Goal: Communication & Community: Answer question/provide support

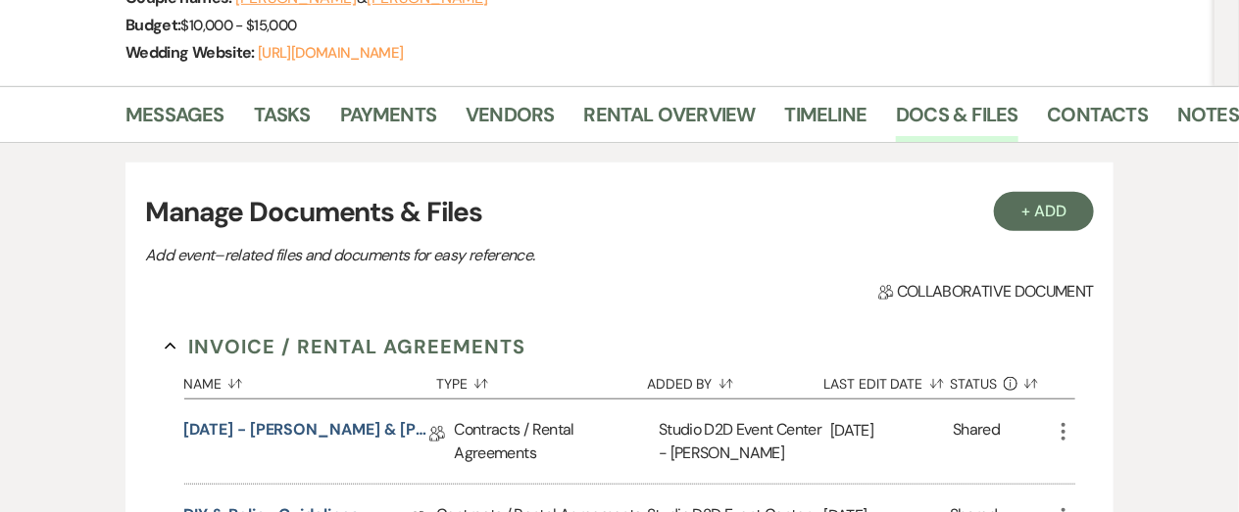
scroll to position [341, 0]
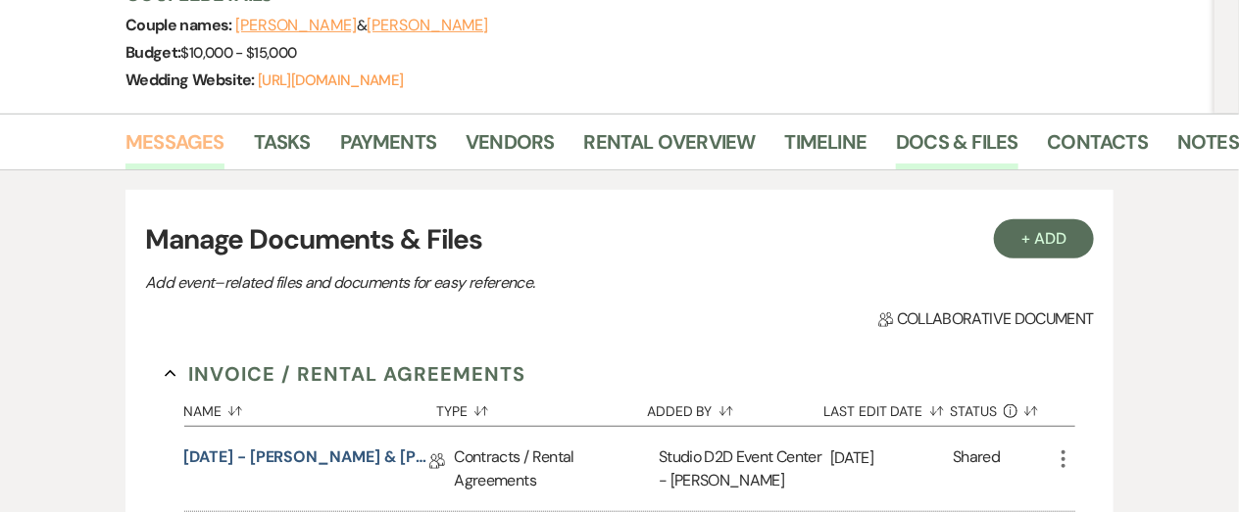
click at [194, 148] on link "Messages" at bounding box center [174, 147] width 99 height 43
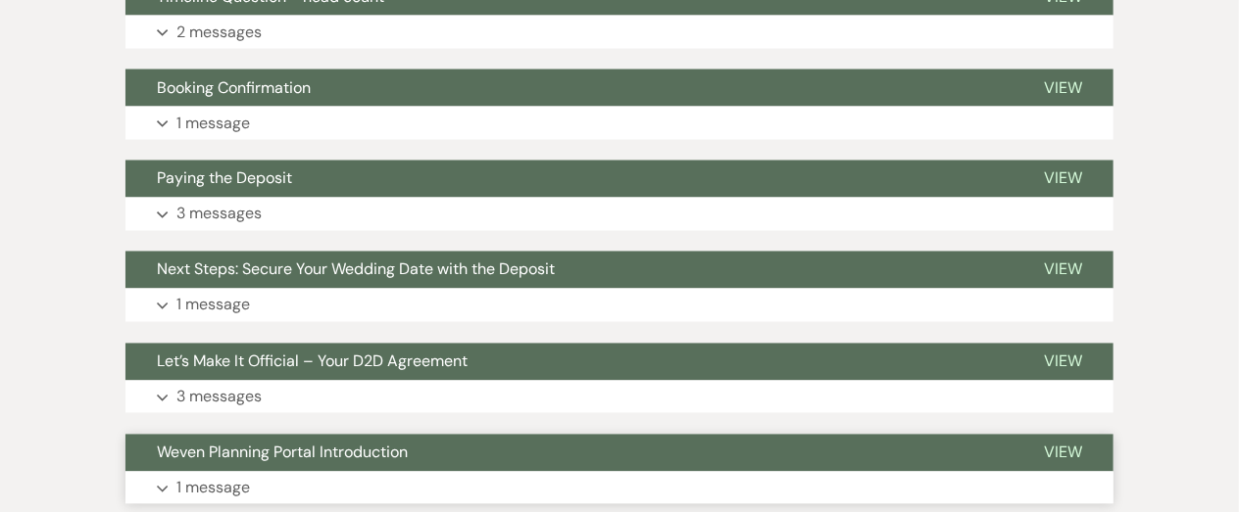
scroll to position [1250, 0]
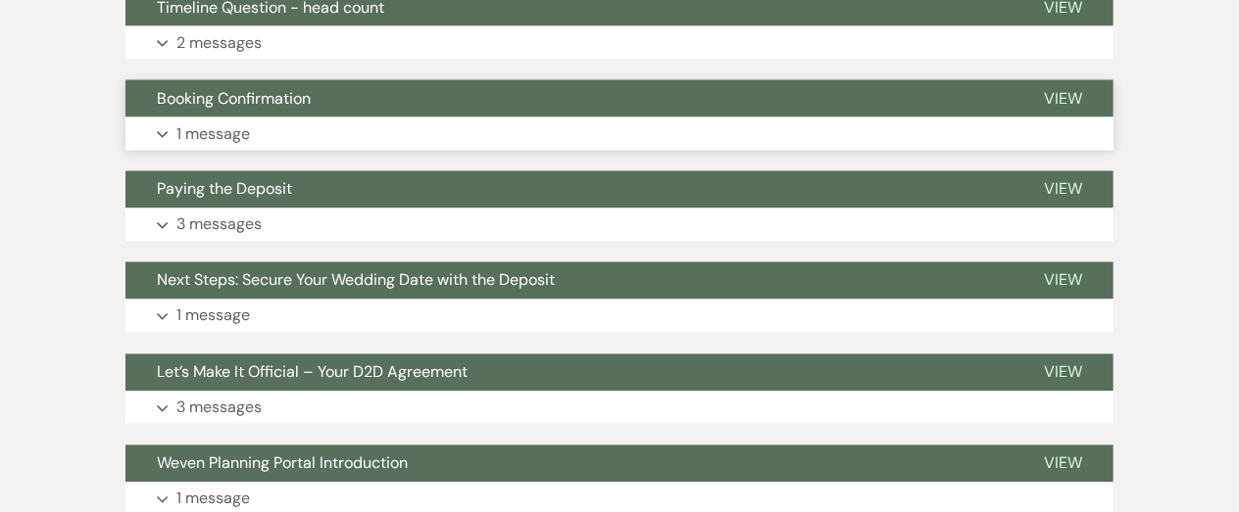
click at [246, 135] on p "1 message" at bounding box center [212, 134] width 73 height 25
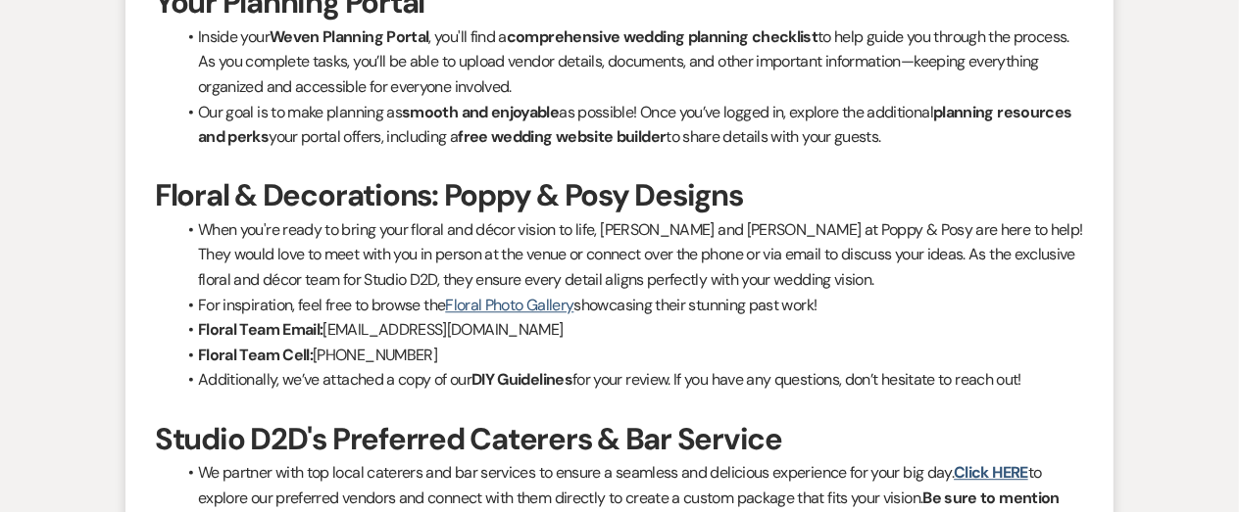
scroll to position [1718, 0]
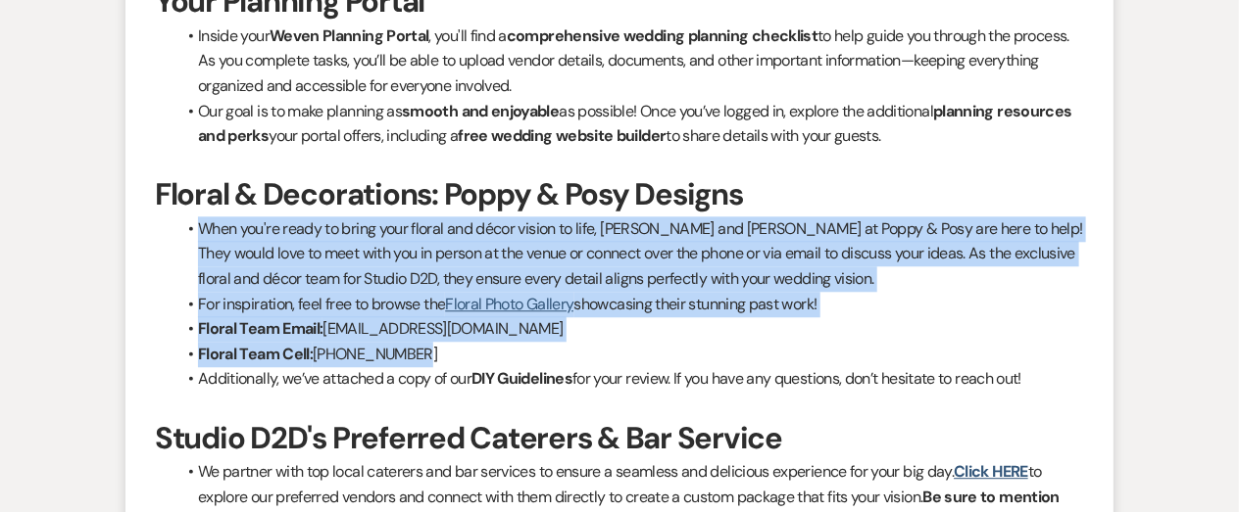
drag, startPoint x: 199, startPoint y: 223, endPoint x: 447, endPoint y: 350, distance: 278.3
click at [447, 350] on ul "When you're ready to bring your floral and décor vision to life, [PERSON_NAME] …" at bounding box center [628, 304] width 909 height 175
copy ul "When you're ready to bring your floral and décor vision to life, [PERSON_NAME] …"
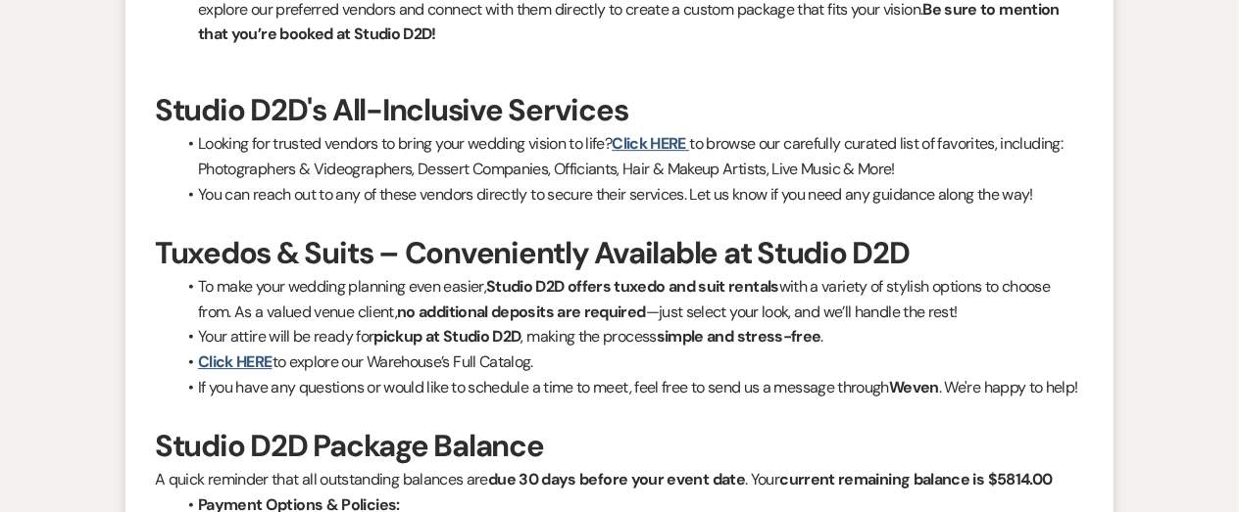
scroll to position [2208, 0]
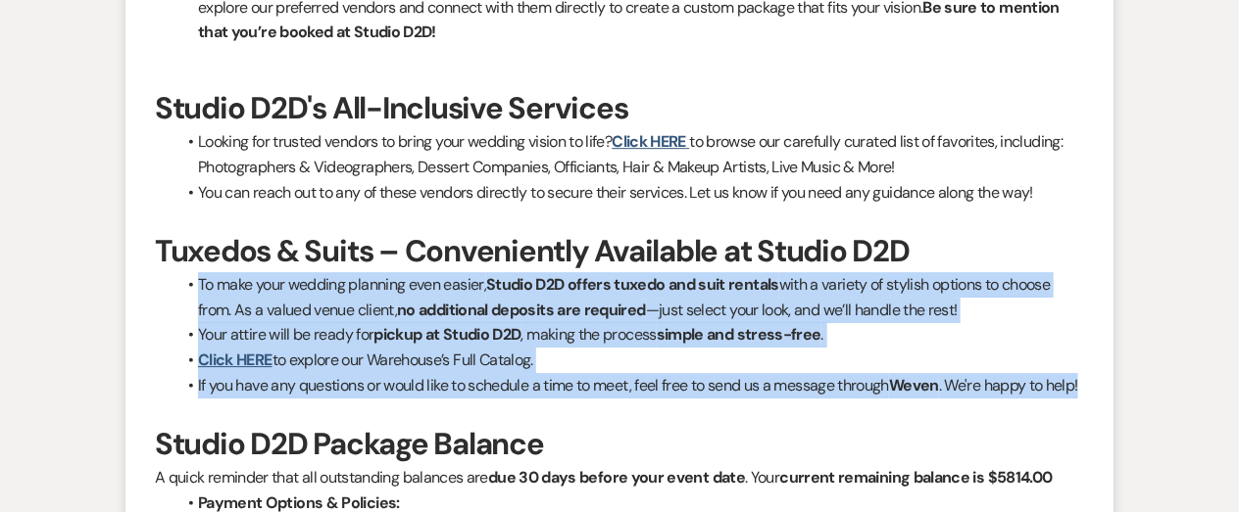
drag, startPoint x: 198, startPoint y: 281, endPoint x: 442, endPoint y: 400, distance: 271.3
click at [442, 398] on ul "To make your wedding planning even easier, Studio D2D offers tuxedo and suit re…" at bounding box center [628, 334] width 909 height 125
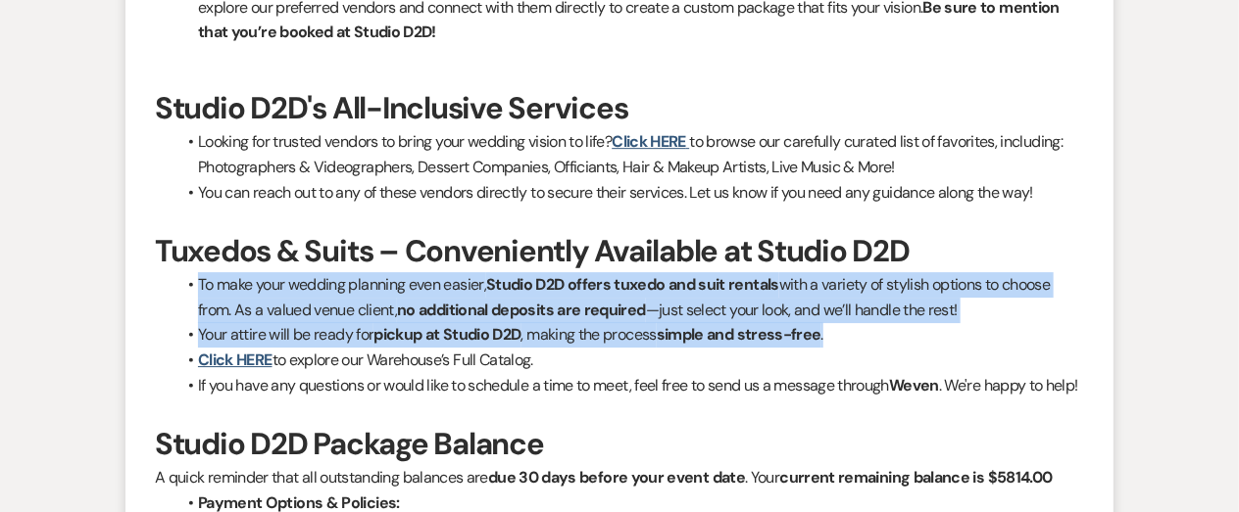
click at [855, 335] on li "Your attire will be ready for pickup at Studio D2D , making the process simple …" at bounding box center [628, 334] width 909 height 25
copy ul "To make your wedding planning even easier, Studio D2D offers tuxedo and suit re…"
